Goal: Obtain resource: Download file/media

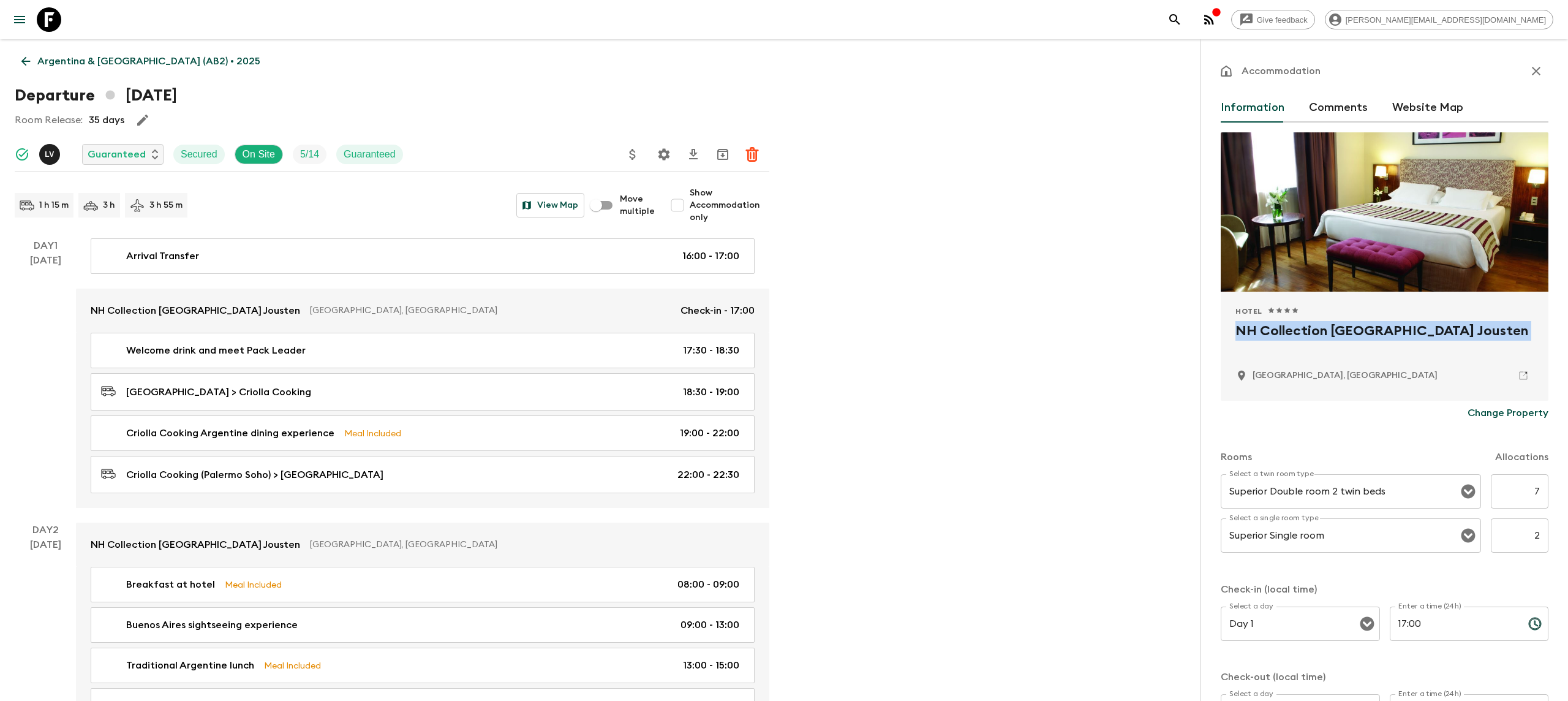
click at [46, 13] on icon at bounding box center [49, 19] width 25 height 25
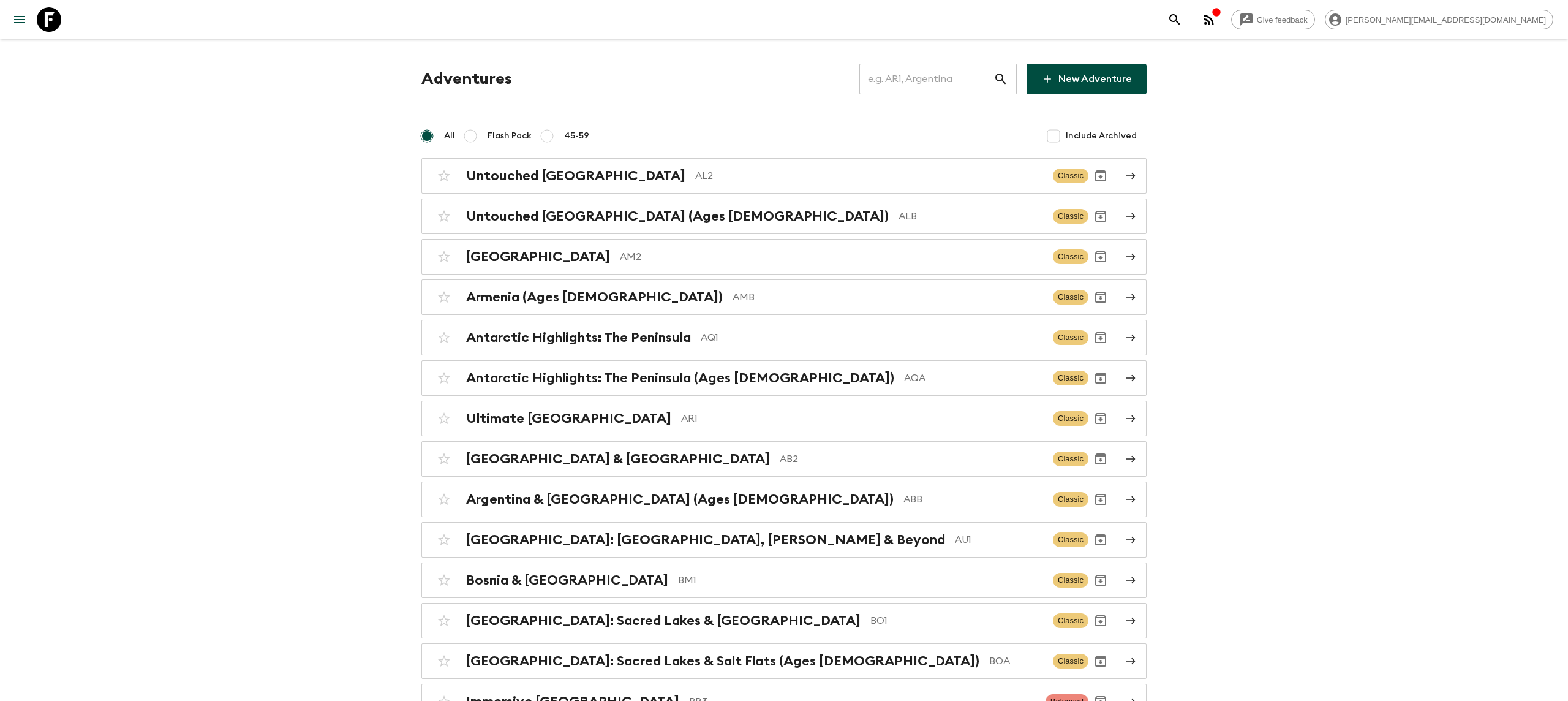
click at [918, 76] on input "text" at bounding box center [927, 78] width 134 height 34
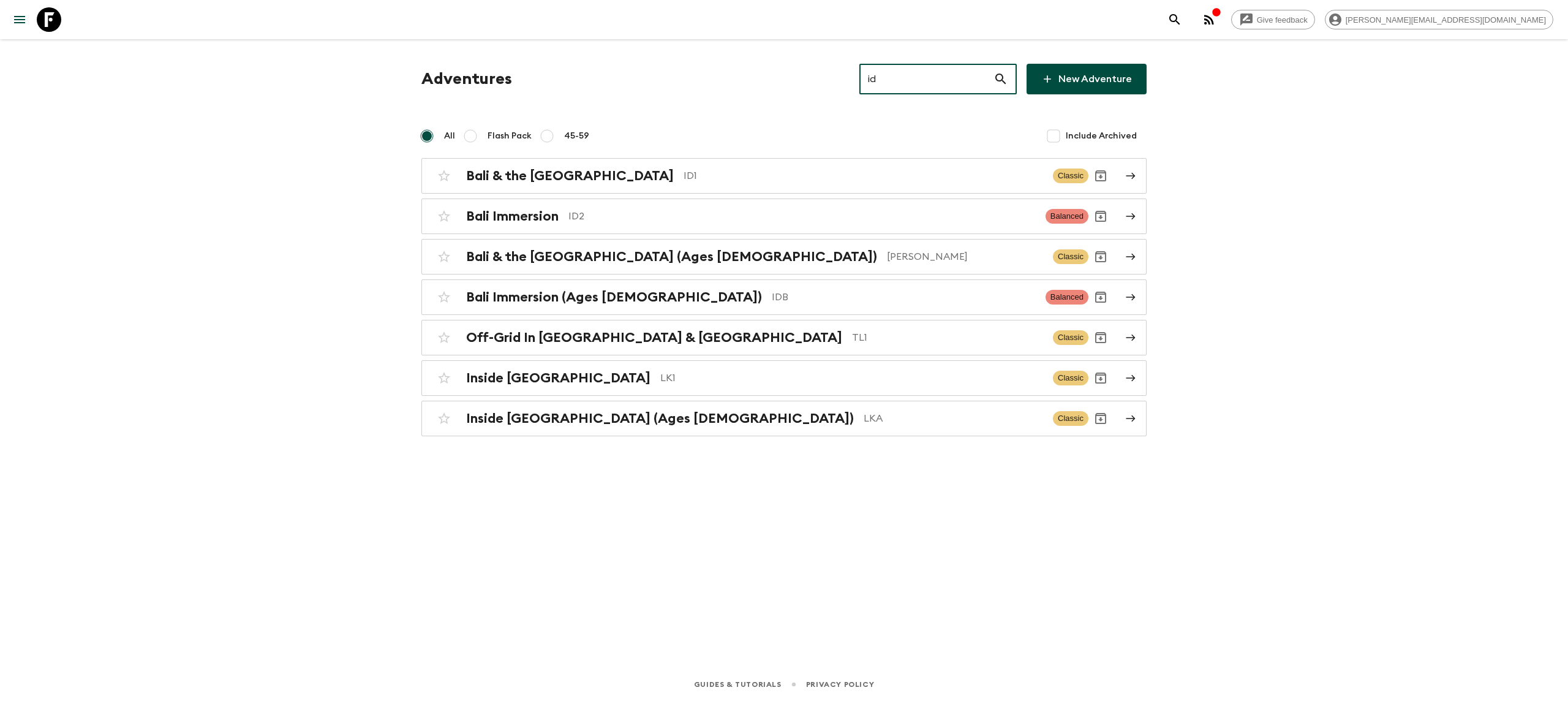
type input "i"
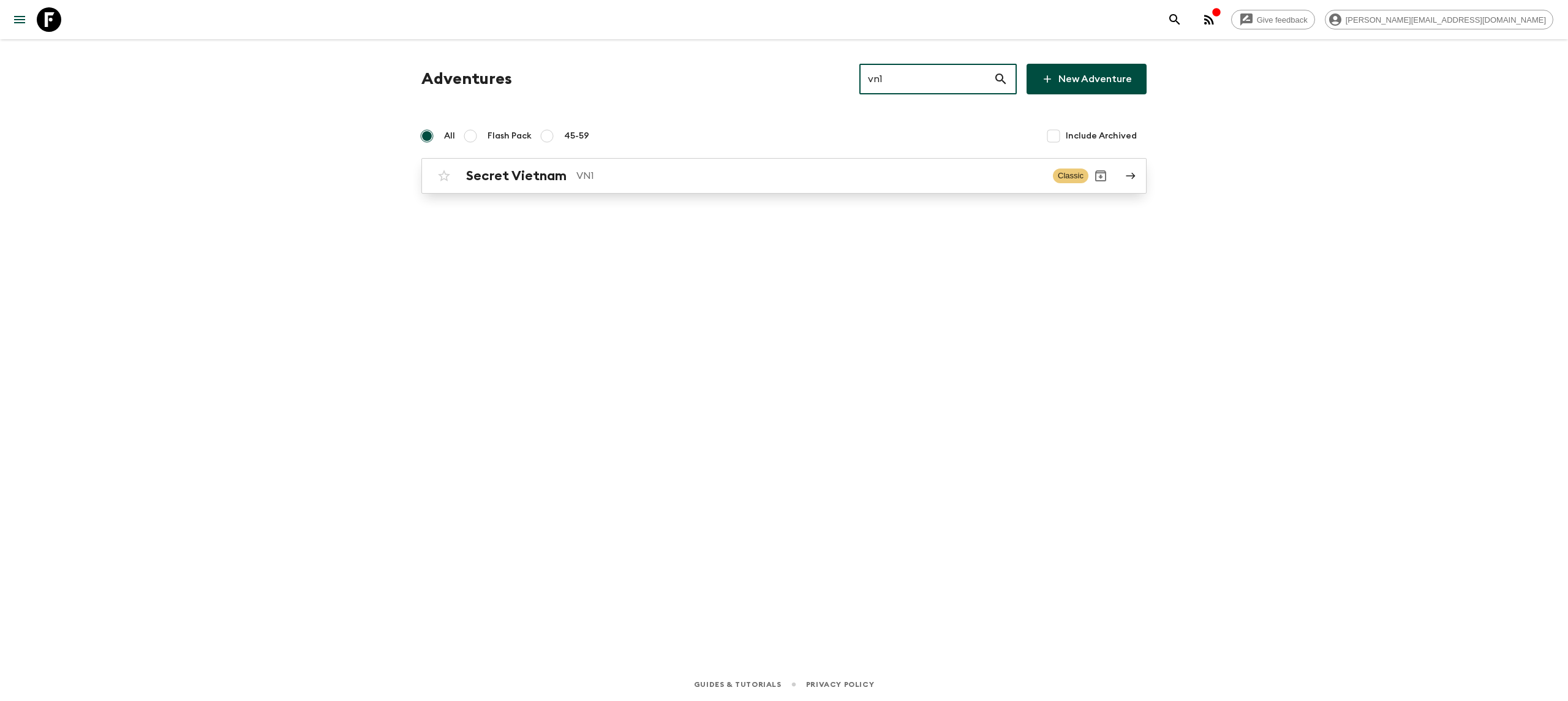
type input "vn1"
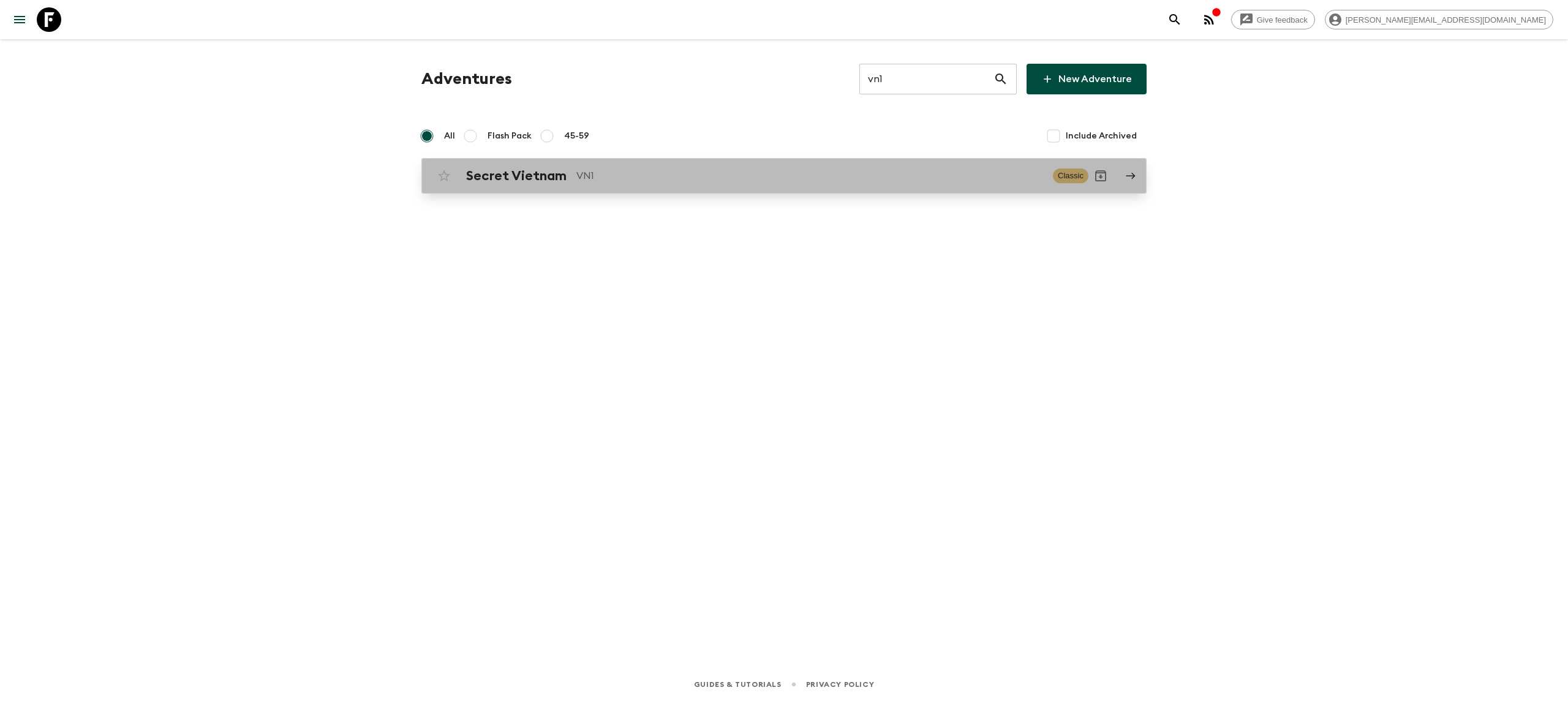
click at [683, 172] on p "VN1" at bounding box center [809, 175] width 467 height 14
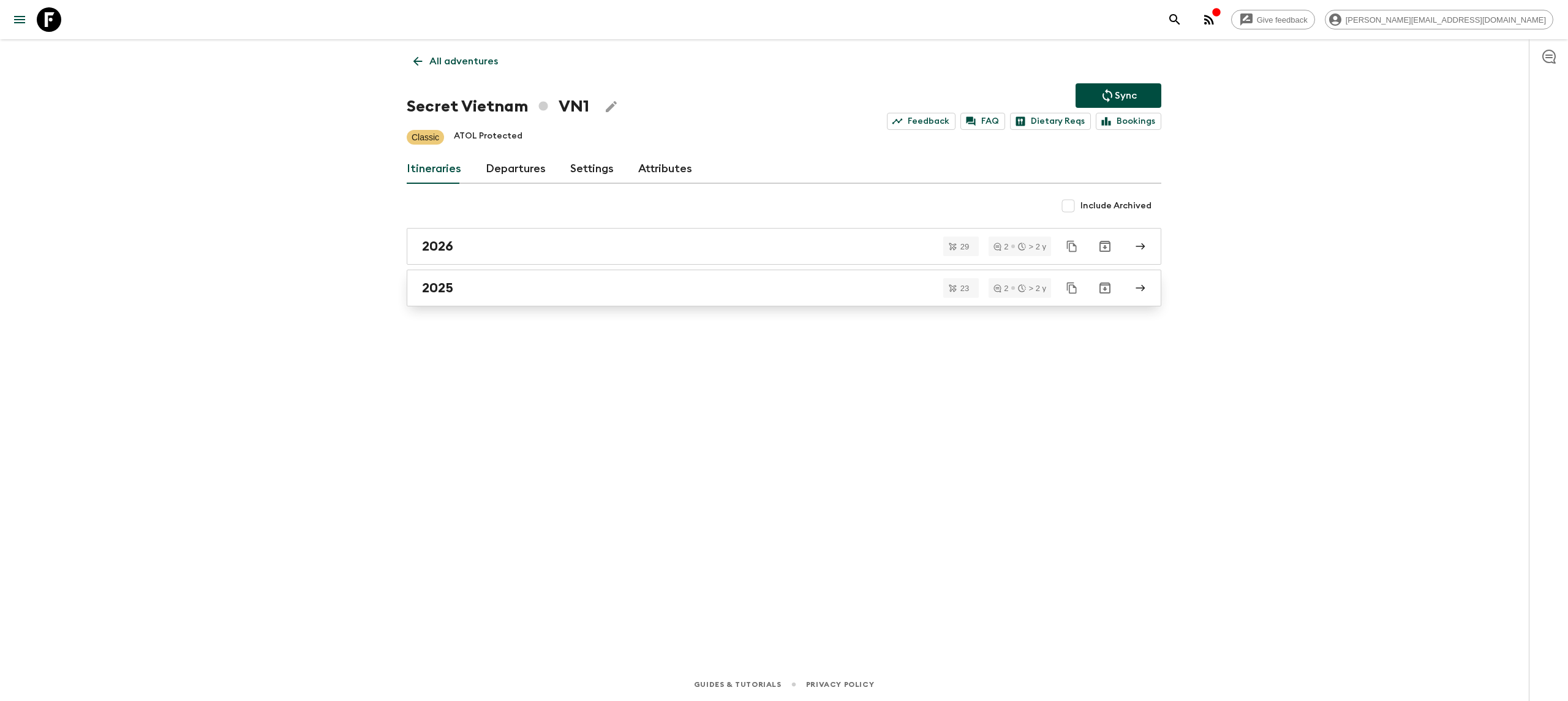
click at [473, 291] on div "2025" at bounding box center [772, 288] width 701 height 16
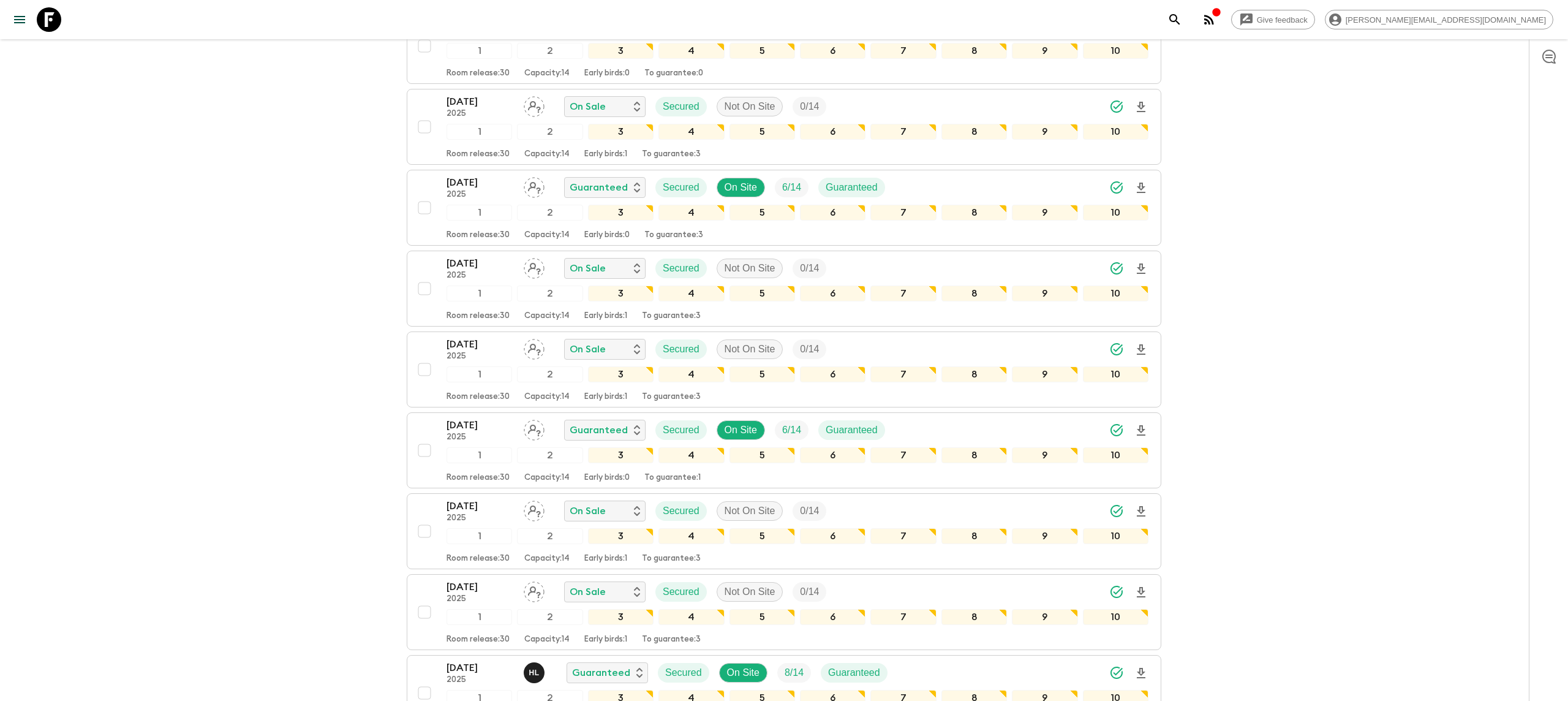
scroll to position [1131, 0]
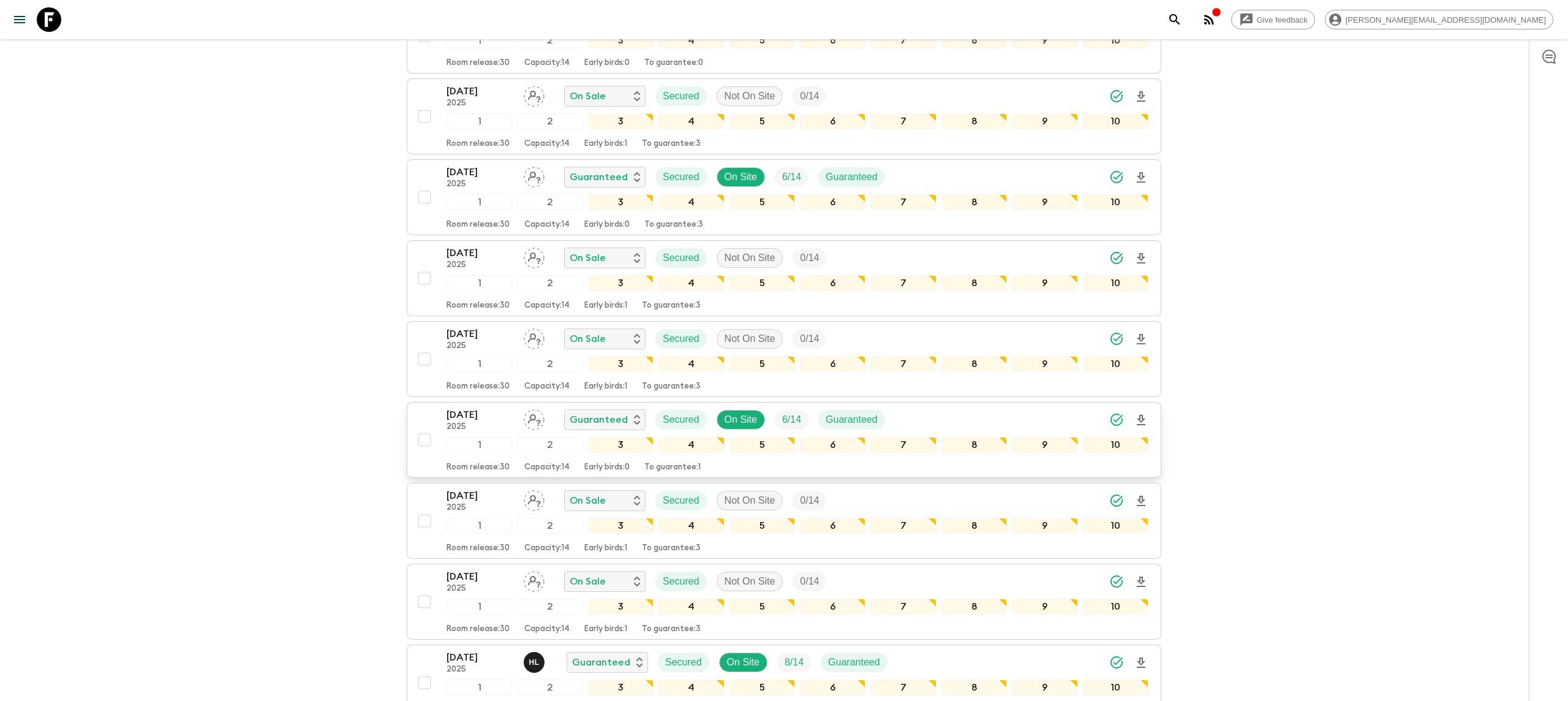
click at [468, 422] on p "[DATE]" at bounding box center [480, 415] width 67 height 14
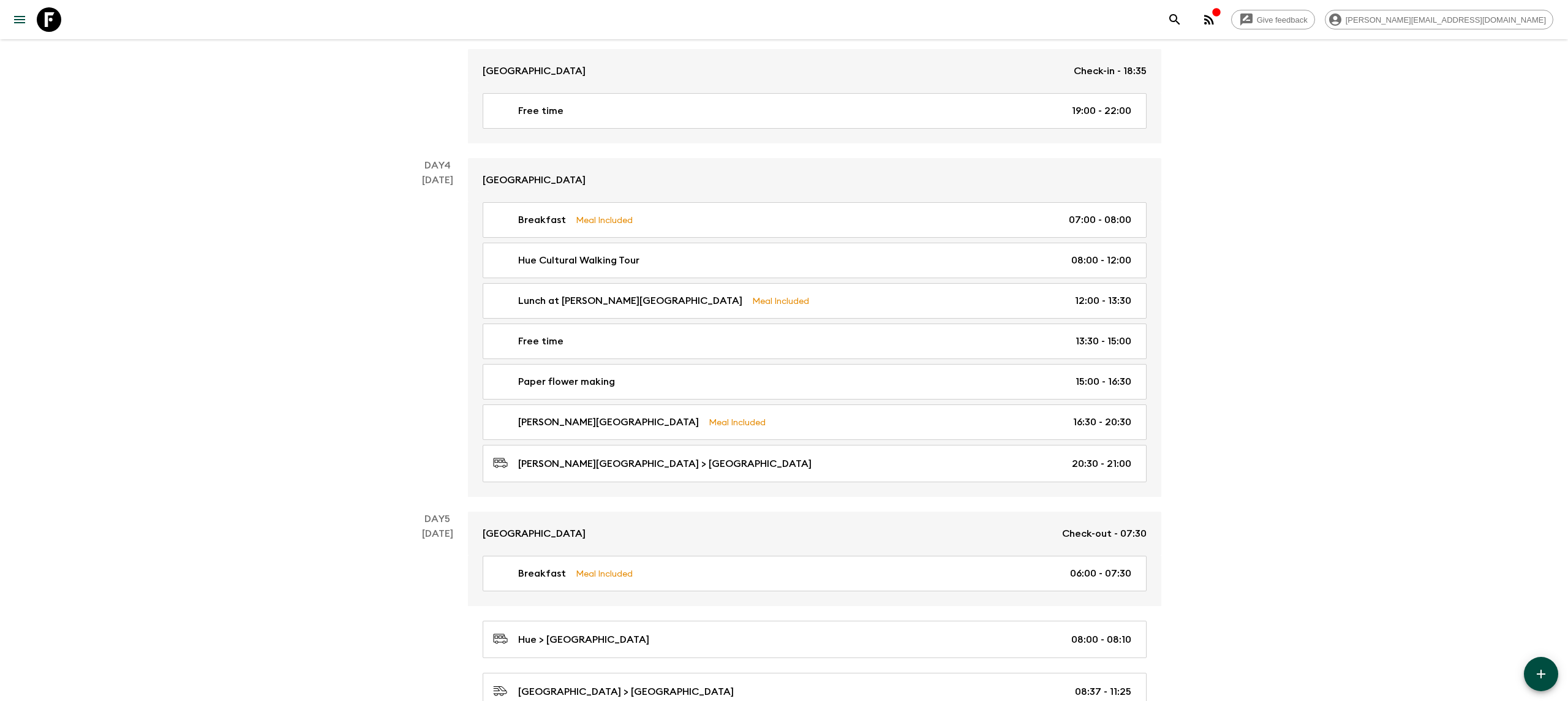
scroll to position [1351, 0]
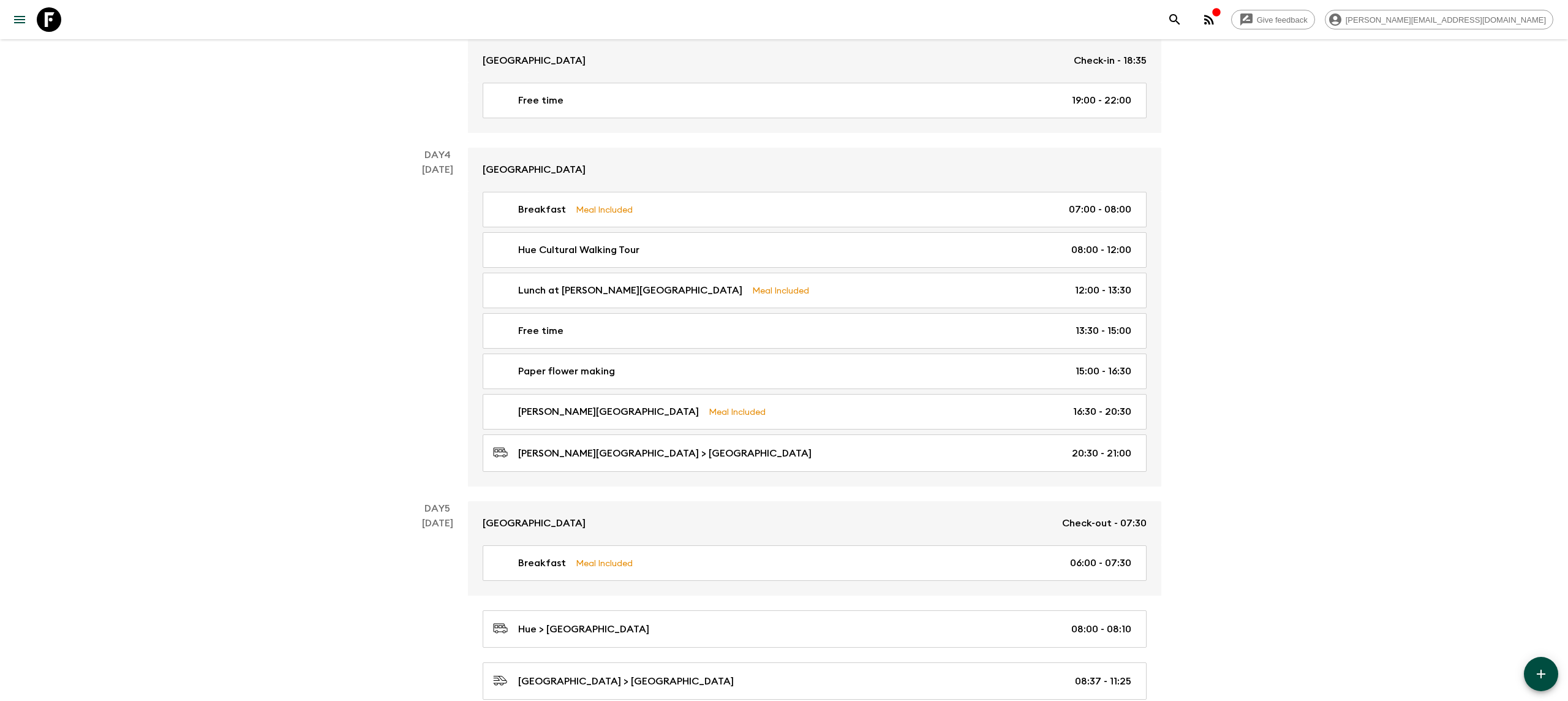
click at [49, 18] on icon at bounding box center [49, 19] width 25 height 25
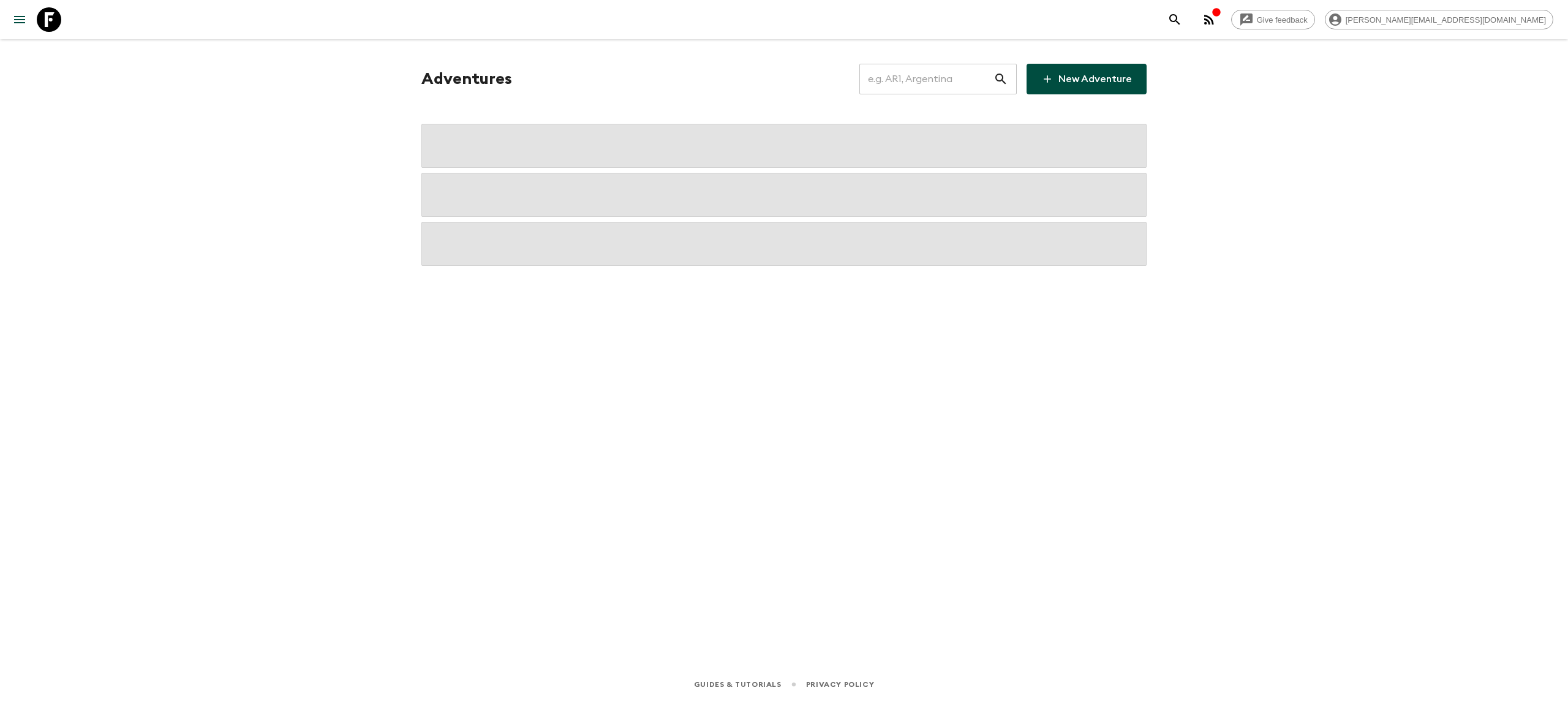
click at [935, 82] on input "text" at bounding box center [927, 78] width 134 height 34
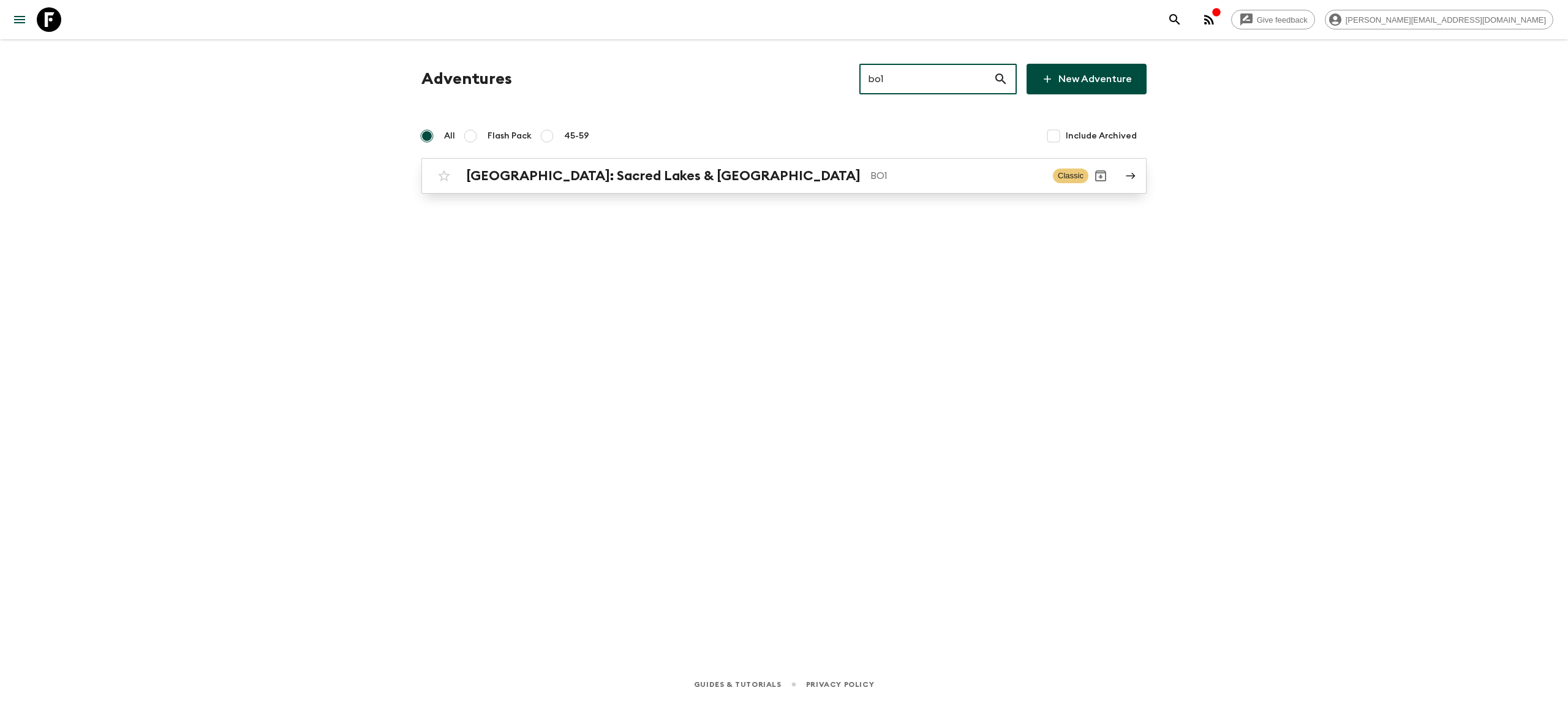
type input "bo1"
click at [635, 185] on div "[GEOGRAPHIC_DATA]: Sacred Lakes & Salt Flats BO1 Classic" at bounding box center [760, 175] width 656 height 25
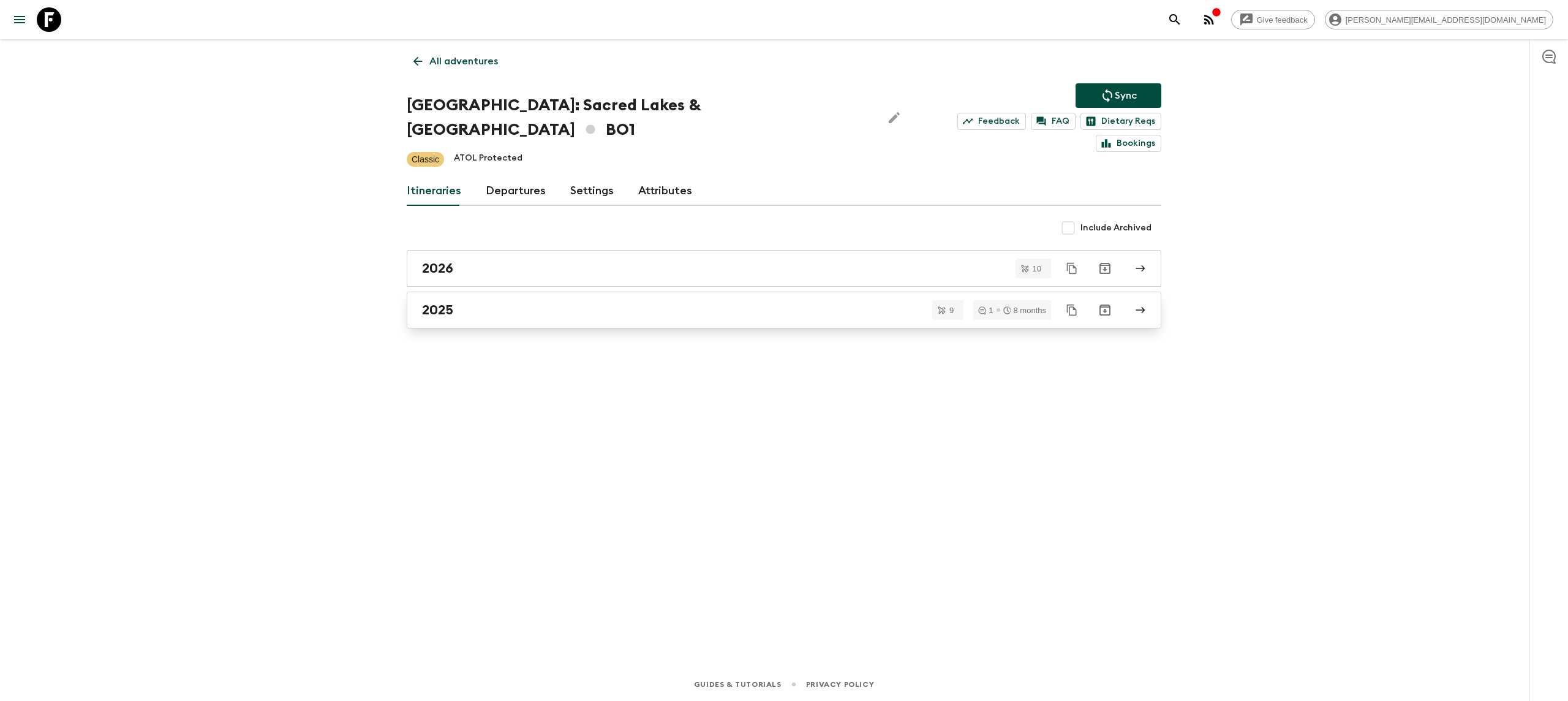
click at [573, 302] on div "2025" at bounding box center [772, 310] width 701 height 16
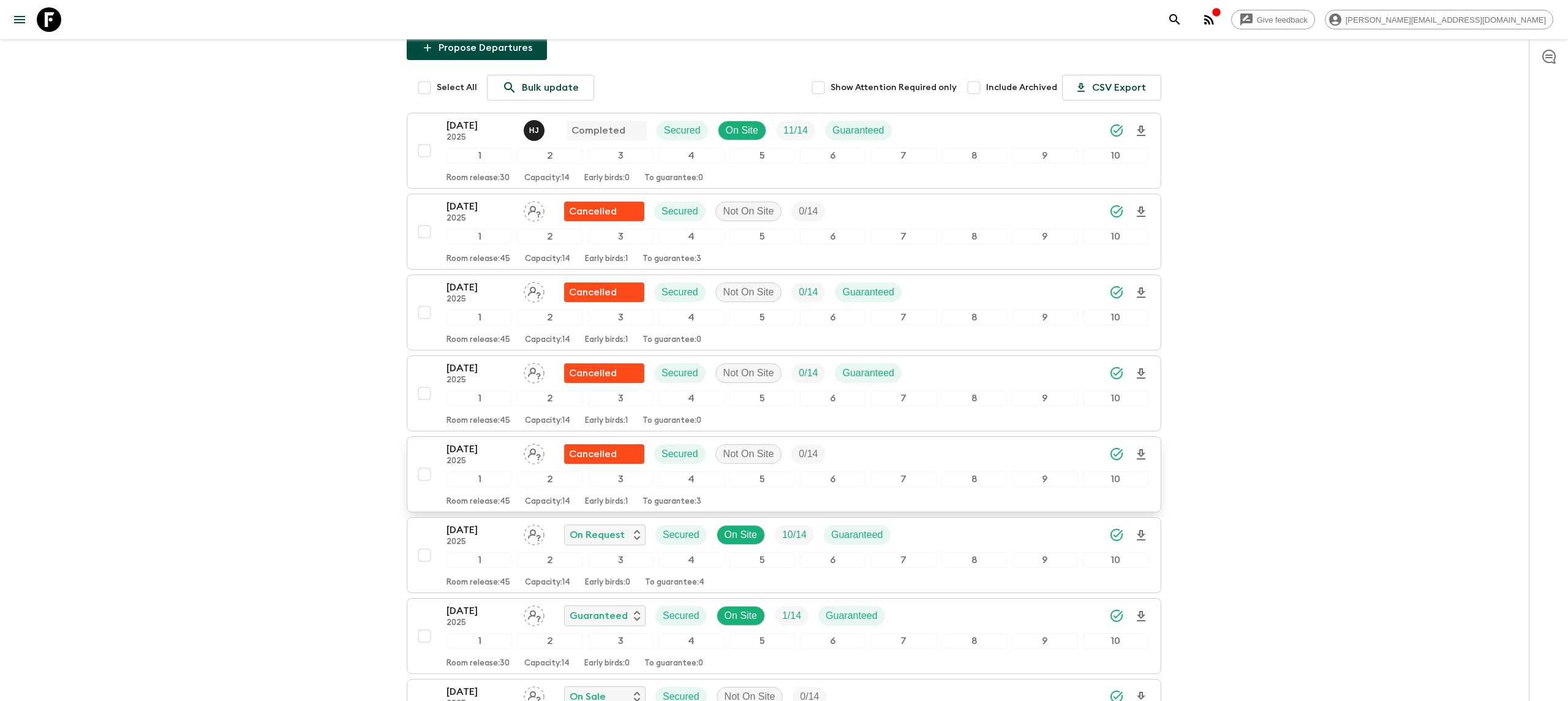
scroll to position [148, 0]
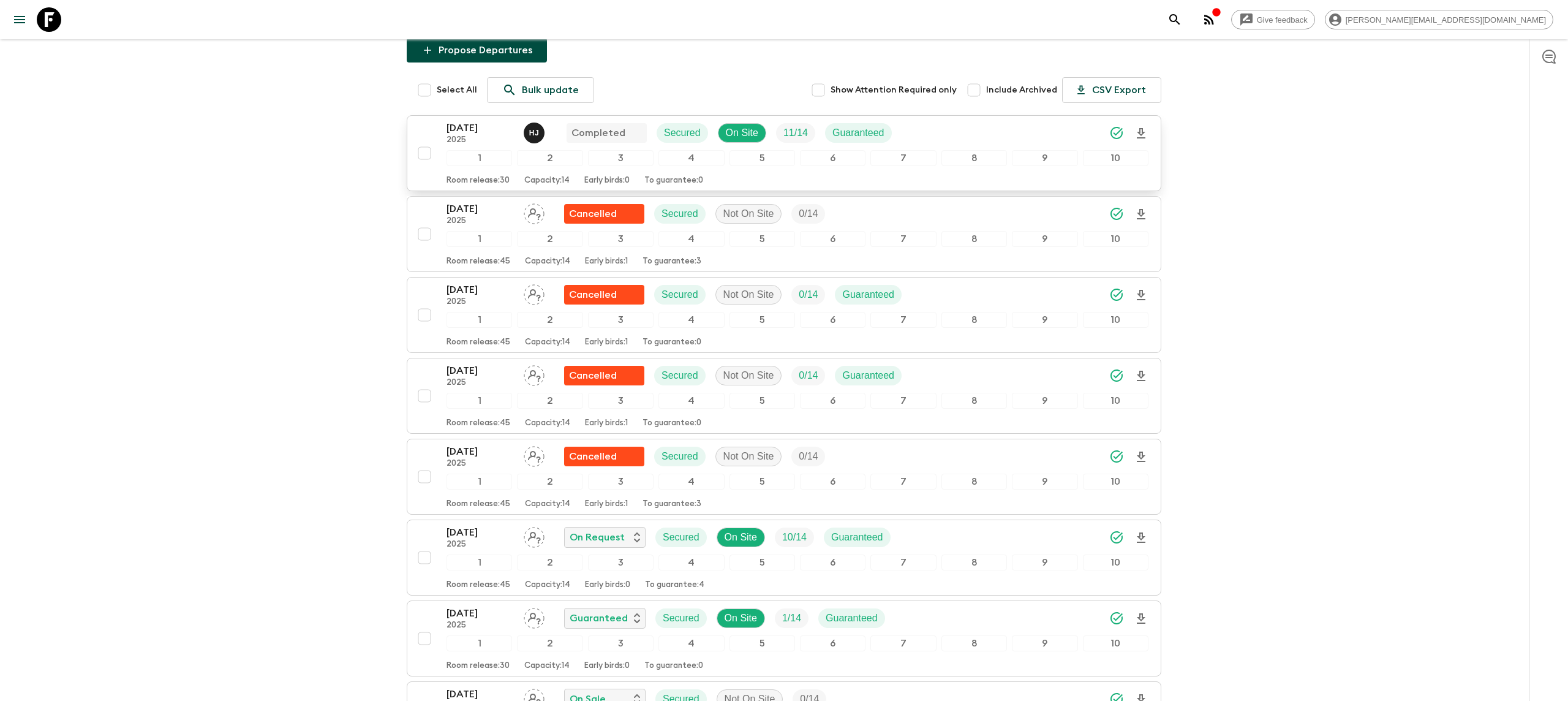
click at [422, 141] on input "checkbox" at bounding box center [424, 153] width 25 height 25
checkbox input "true"
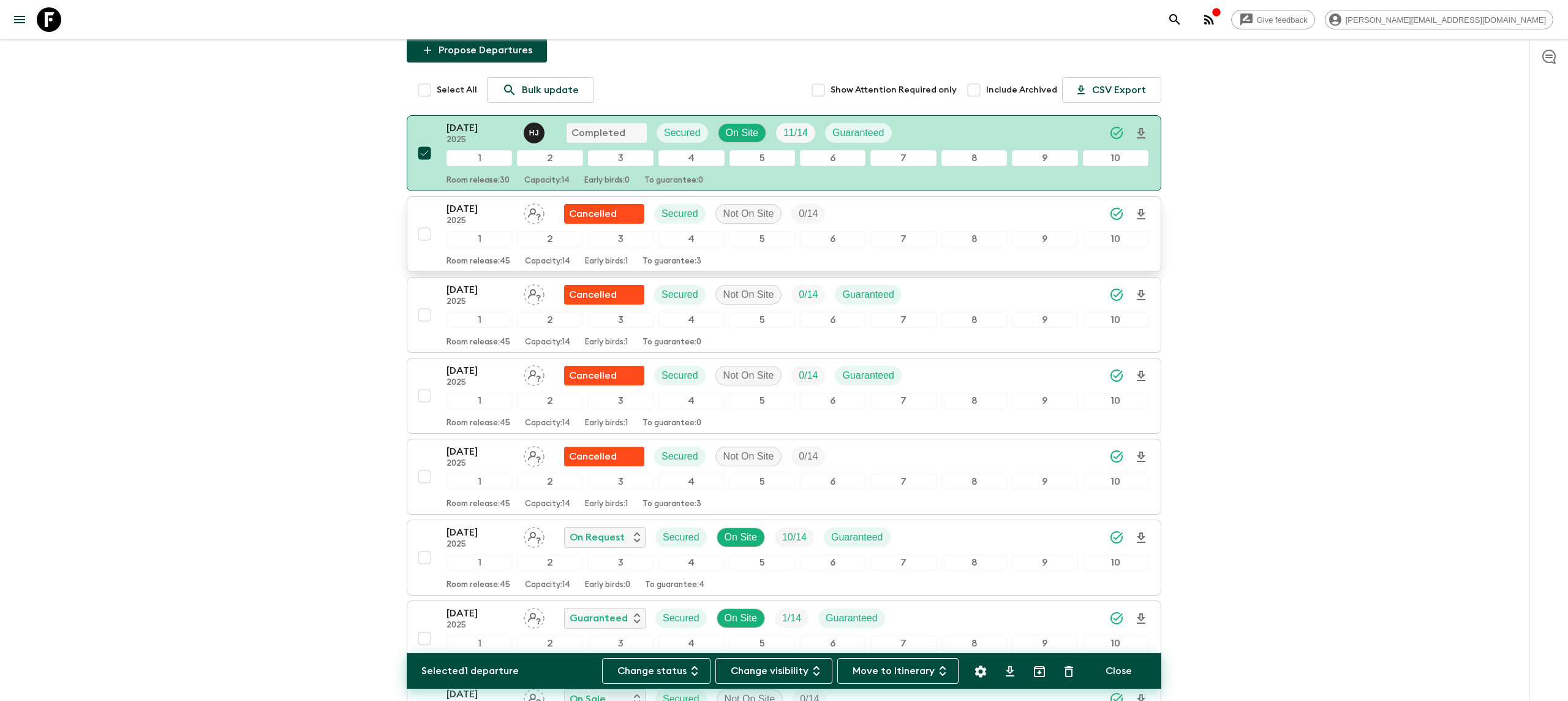
click at [426, 222] on input "checkbox" at bounding box center [424, 234] width 25 height 25
checkbox input "true"
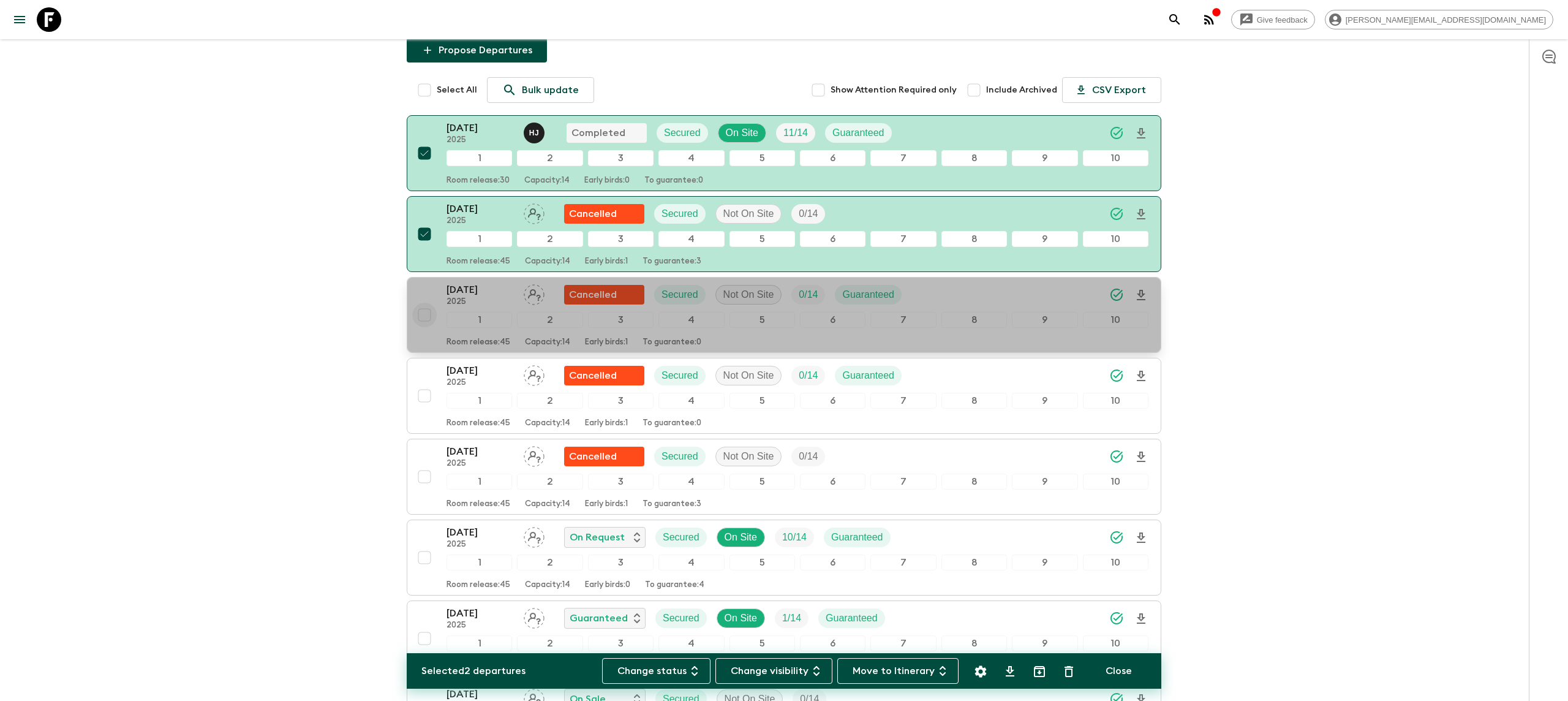
click at [422, 302] on input "checkbox" at bounding box center [424, 314] width 25 height 25
checkbox input "true"
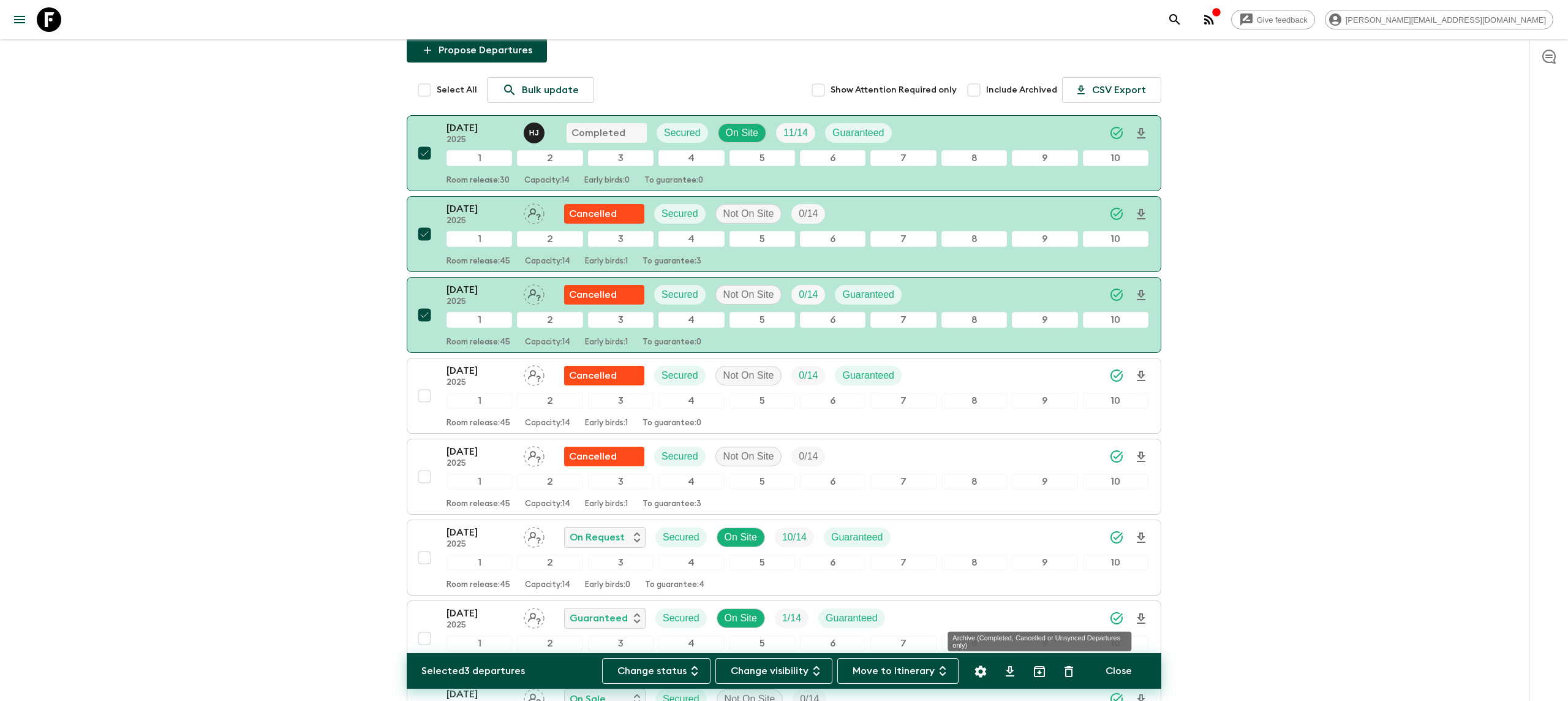
click at [1041, 670] on icon "Archive (Completed, Cancelled or Unsynced Departures only)" at bounding box center [1040, 671] width 11 height 11
checkbox input "false"
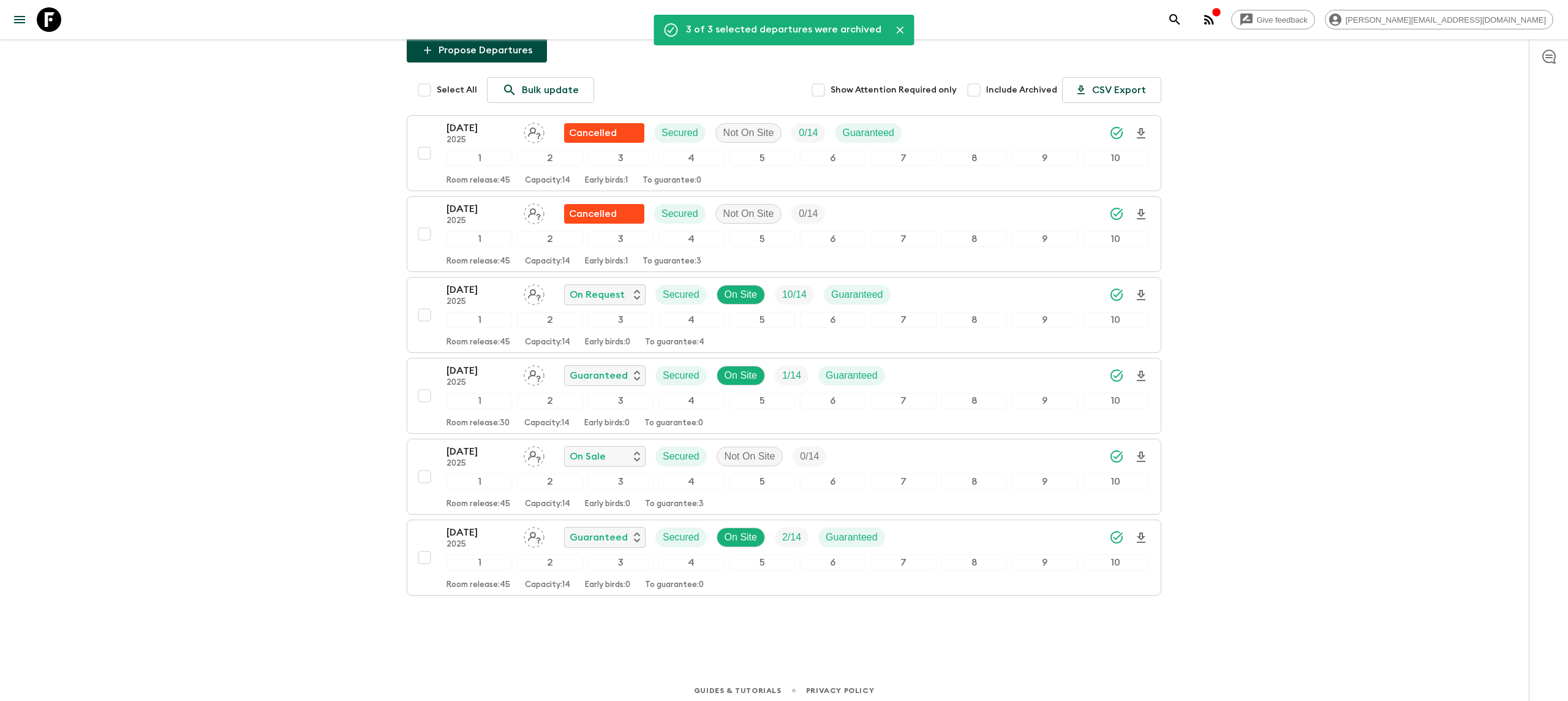
scroll to position [135, 0]
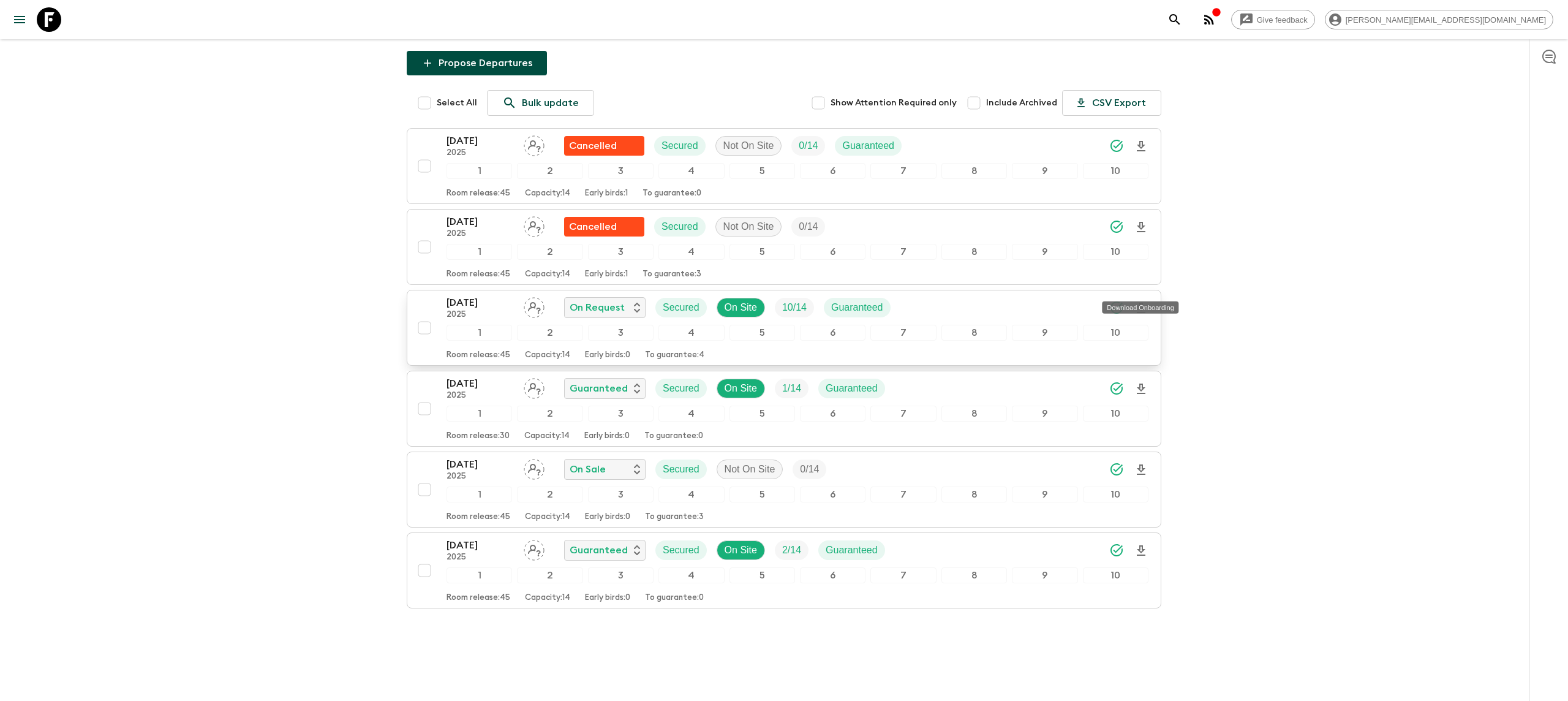
click at [1137, 301] on icon "Download Onboarding" at bounding box center [1141, 308] width 14 height 14
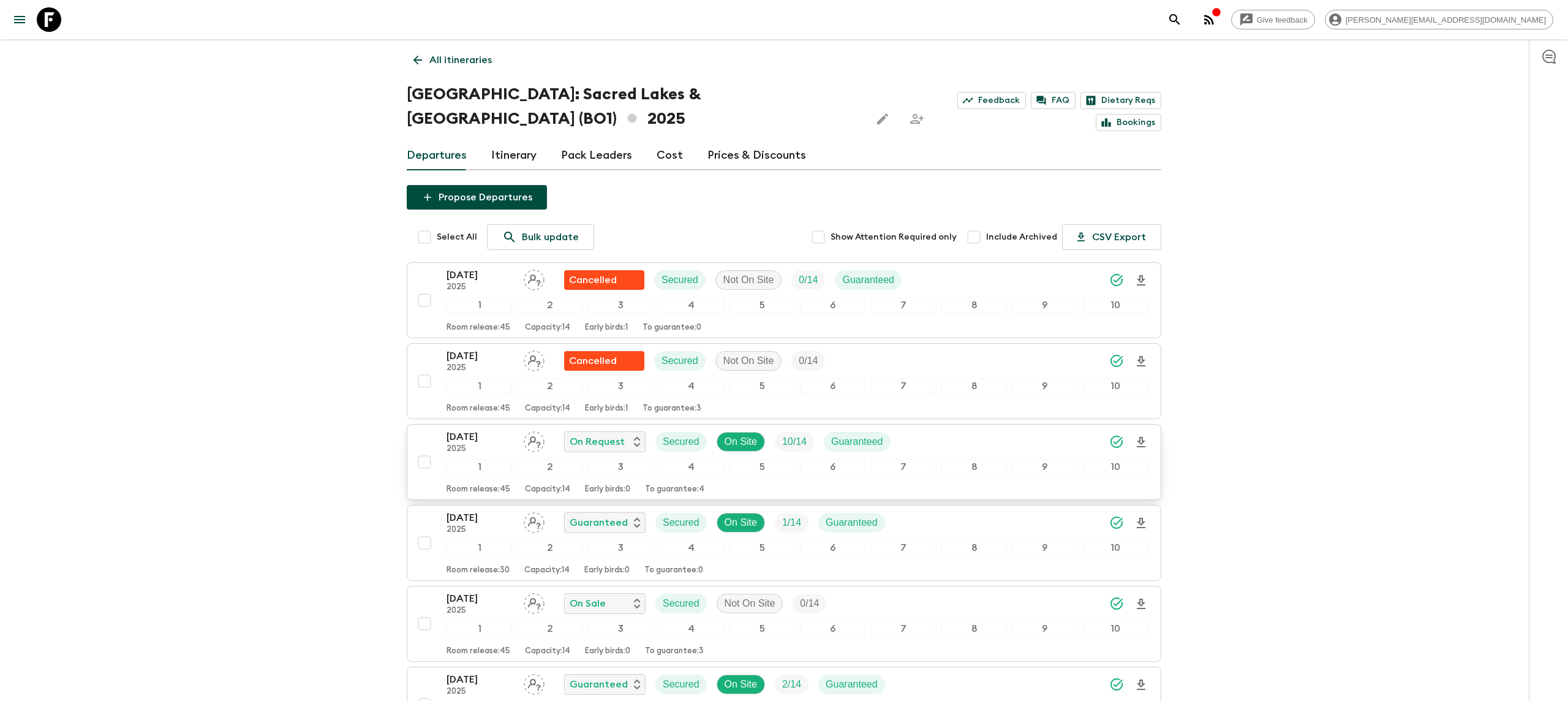
scroll to position [0, 0]
click at [43, 22] on icon at bounding box center [49, 19] width 25 height 25
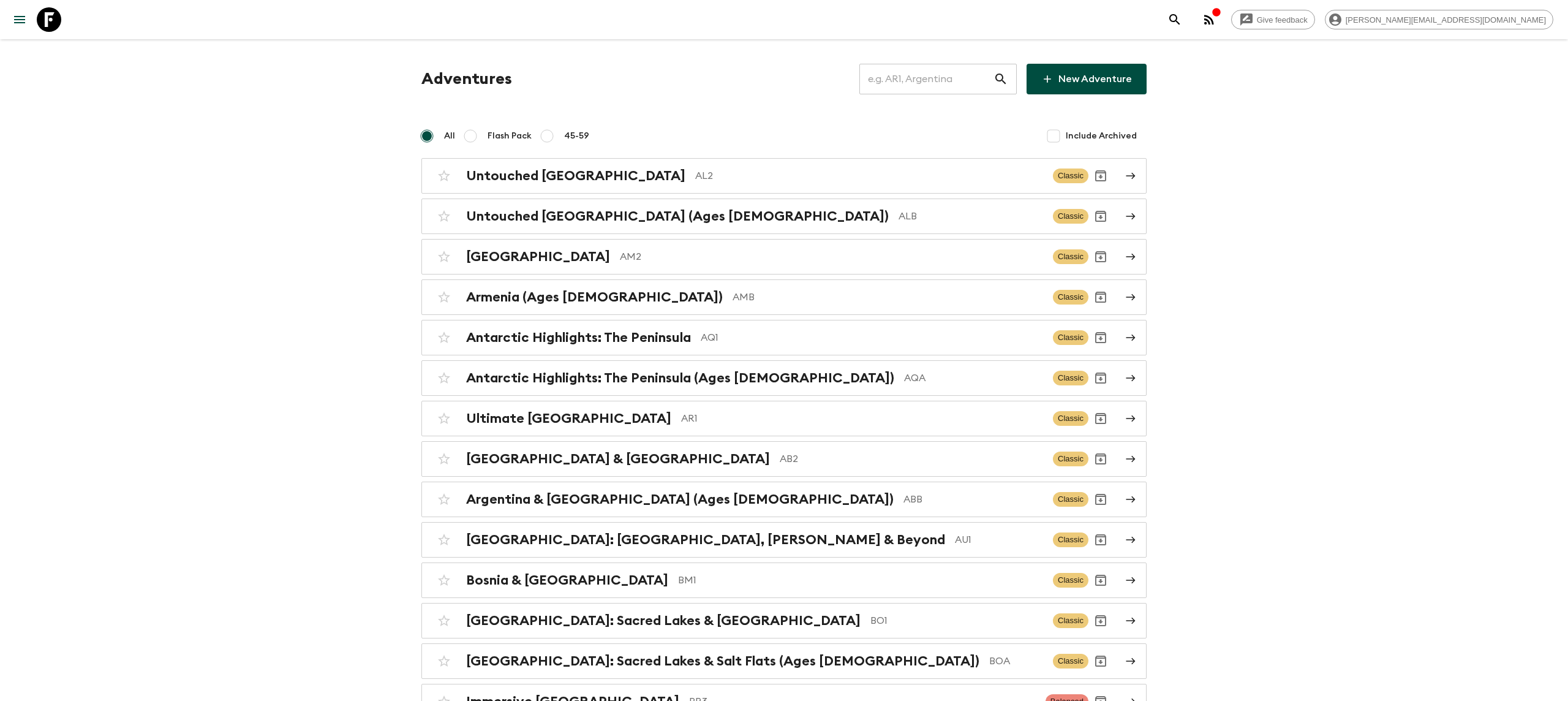
click at [924, 87] on input "text" at bounding box center [927, 78] width 134 height 34
type input "v"
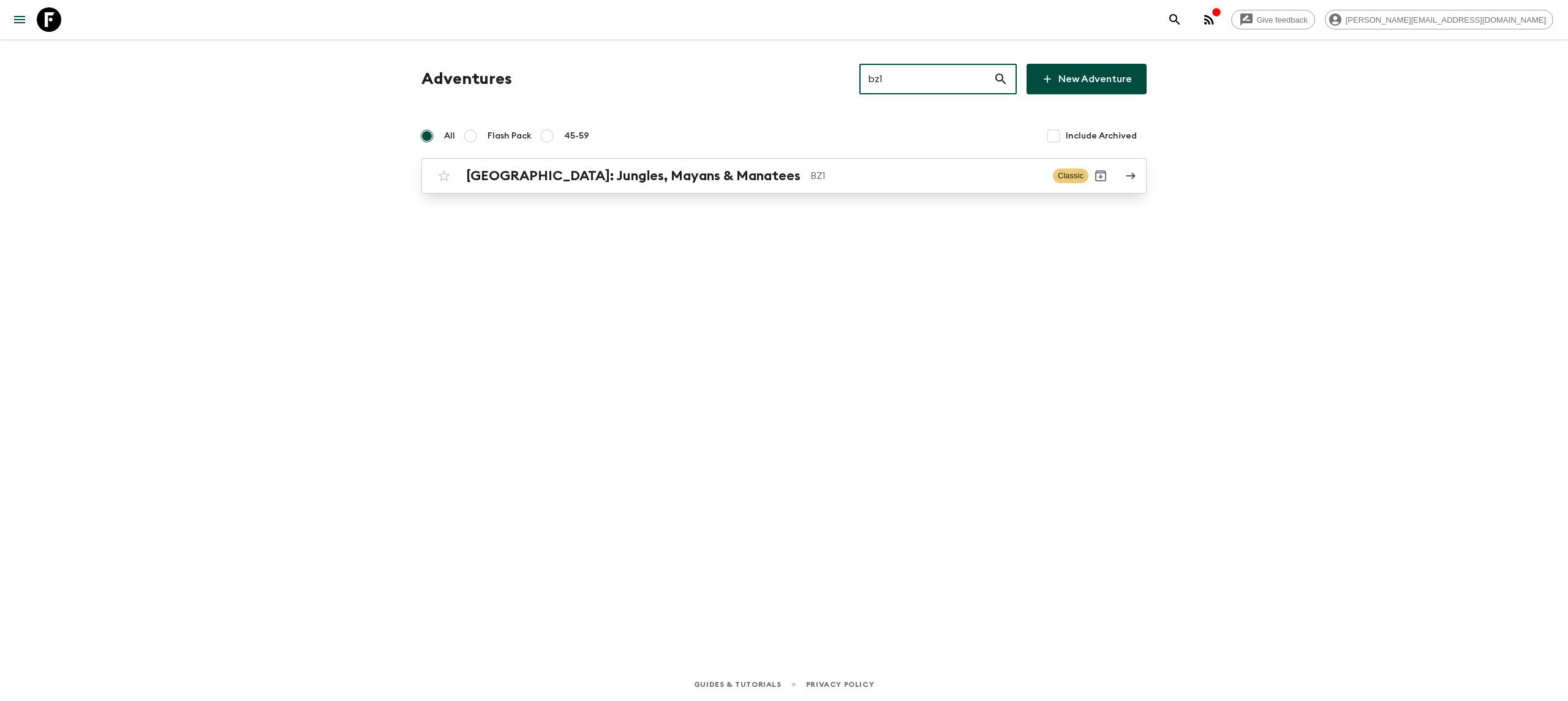
type input "bz1"
click at [798, 164] on div "[GEOGRAPHIC_DATA]: Jungles, Mayans & Manatees BZ1 Classic" at bounding box center [760, 175] width 656 height 25
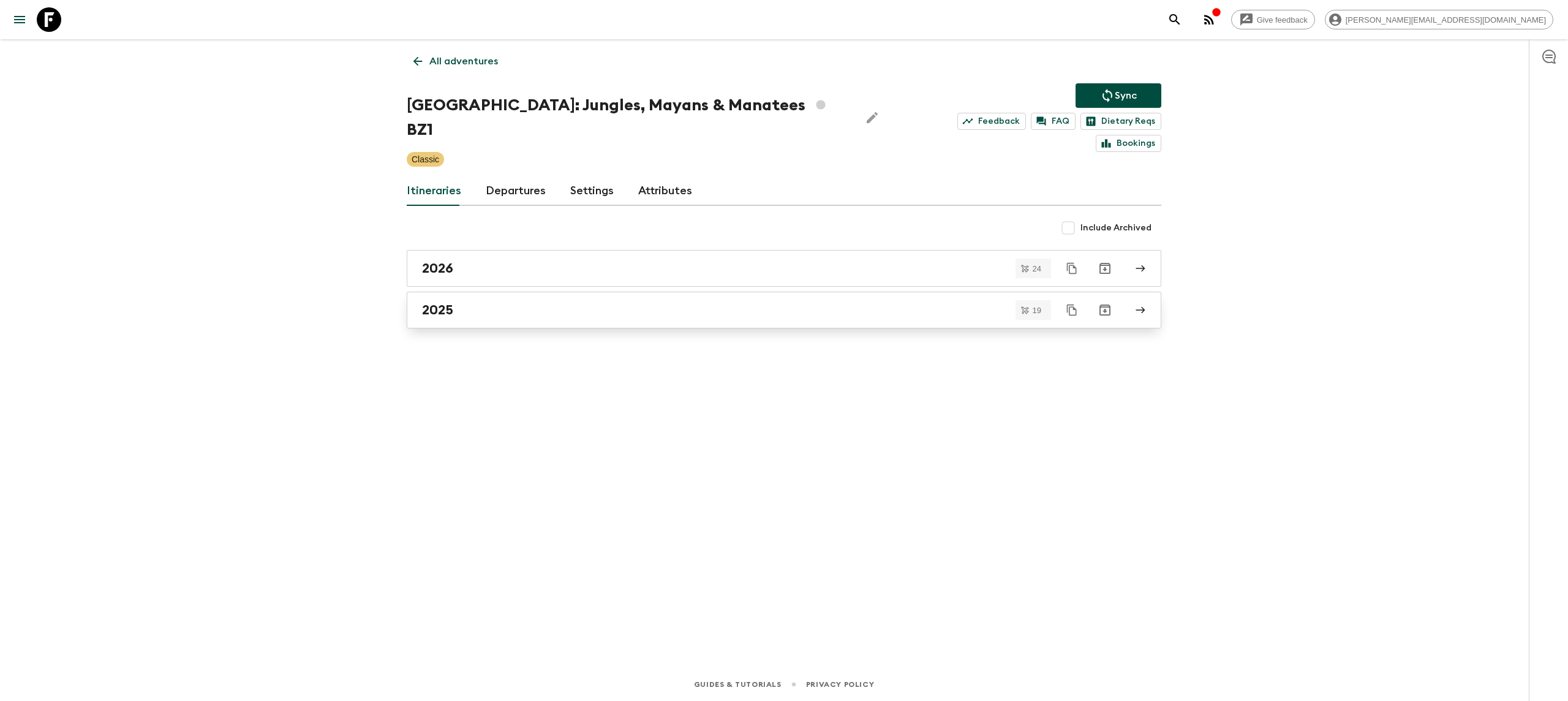
click at [552, 302] on div "2025" at bounding box center [772, 310] width 701 height 16
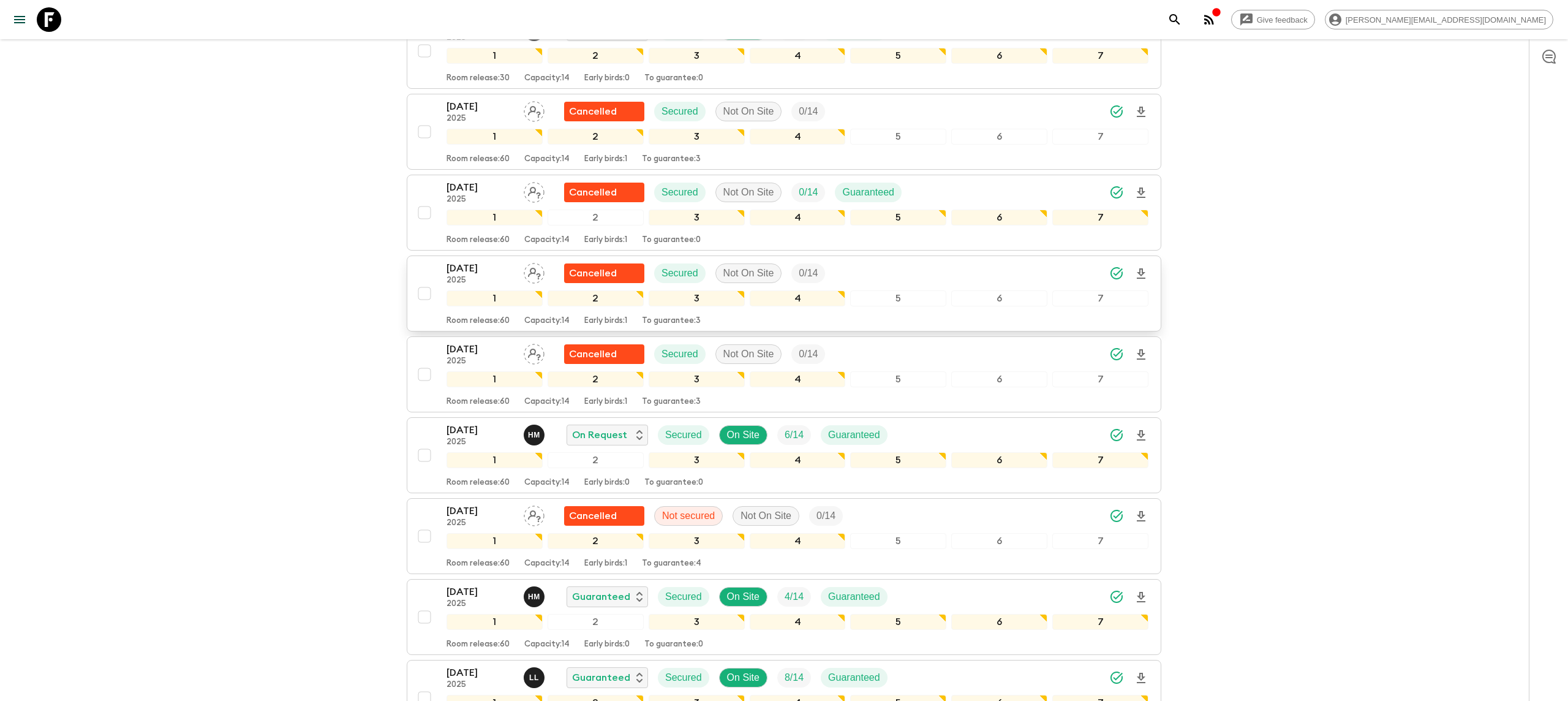
scroll to position [415, 0]
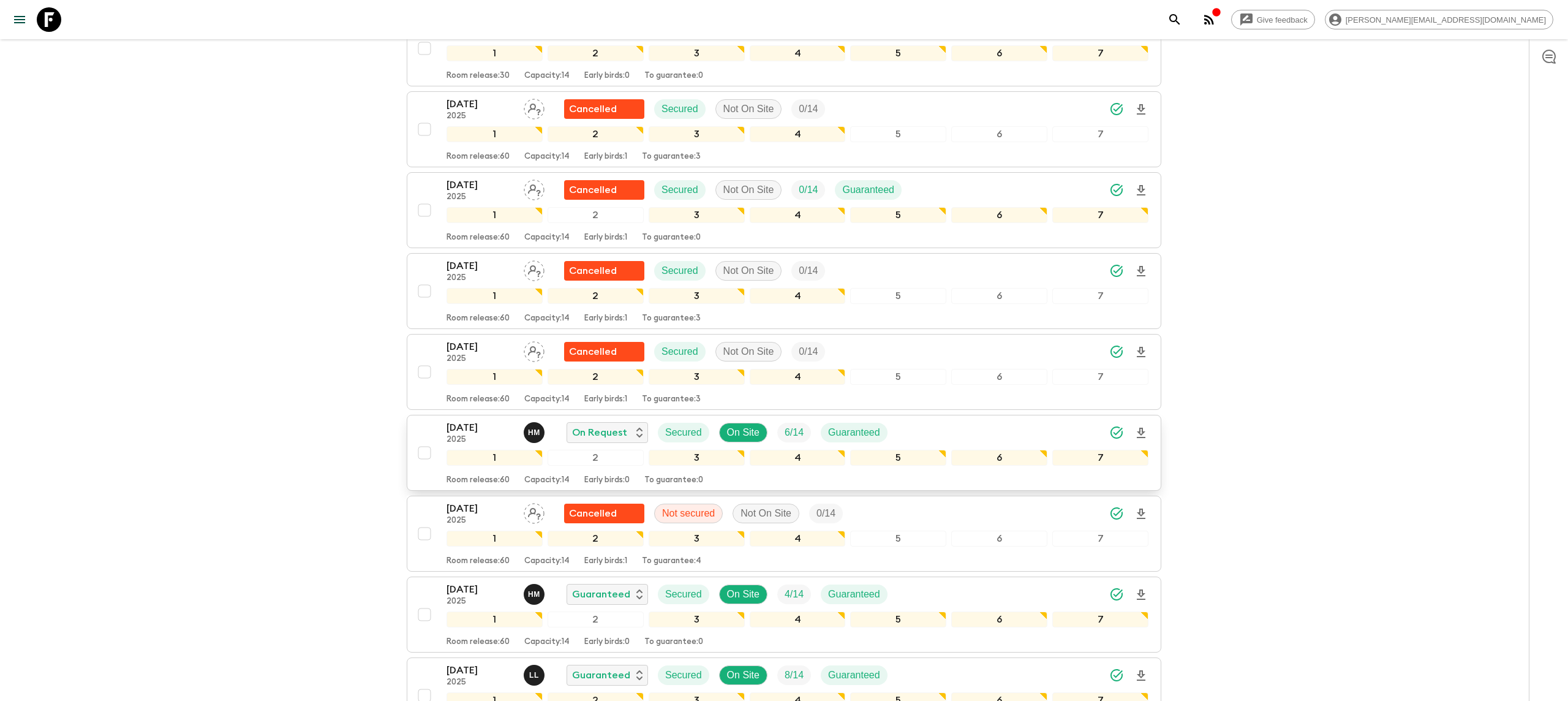
click at [1145, 426] on icon "Download Onboarding" at bounding box center [1141, 433] width 14 height 14
